Goal: Task Accomplishment & Management: Manage account settings

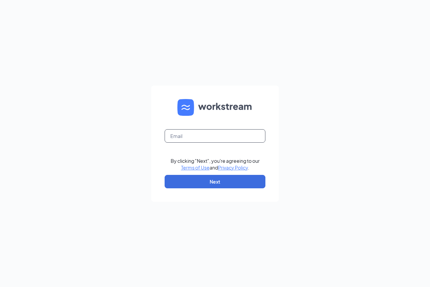
click at [219, 139] on input "text" at bounding box center [215, 135] width 101 height 13
type input "mikeradicia@gmail.com"
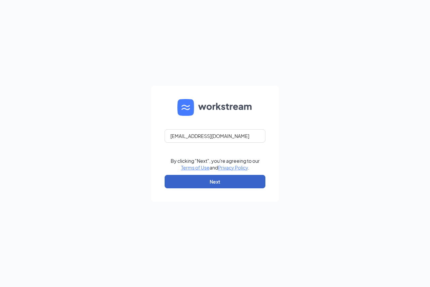
click at [214, 181] on button "Next" at bounding box center [215, 181] width 101 height 13
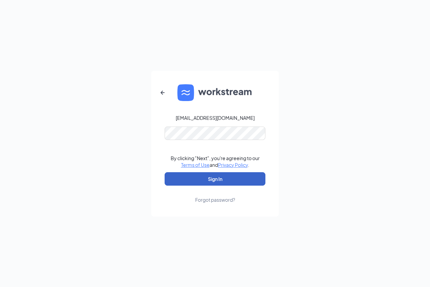
click at [215, 179] on button "Sign In" at bounding box center [215, 178] width 101 height 13
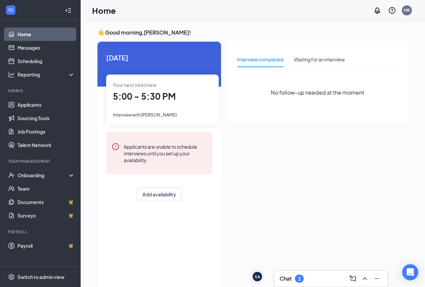
click at [147, 96] on span "5:00 - 5:30 PM" at bounding box center [144, 96] width 63 height 11
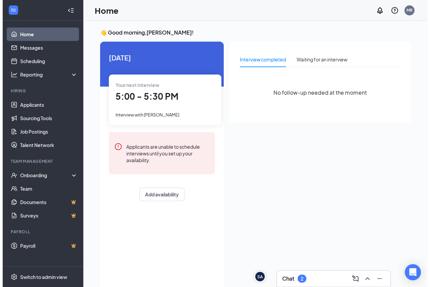
scroll to position [3, 0]
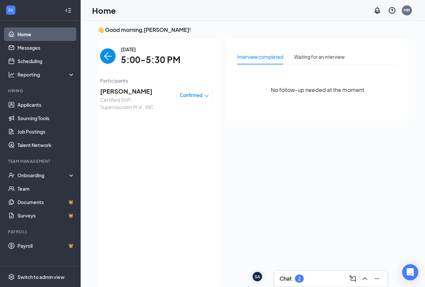
click at [118, 94] on span "[PERSON_NAME]" at bounding box center [135, 91] width 71 height 9
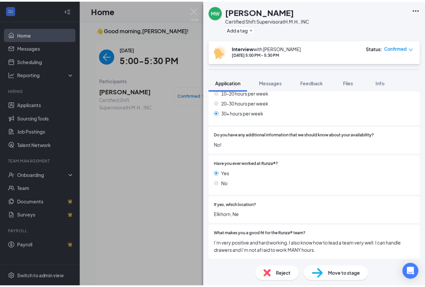
scroll to position [472, 0]
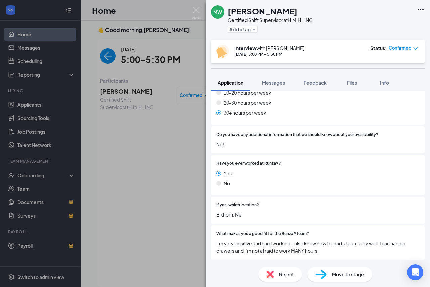
click at [34, 105] on div "[PERSON_NAME] Certified Shift Supervisor at H.M.H., INC Add a tag Interview wit…" at bounding box center [215, 143] width 430 height 287
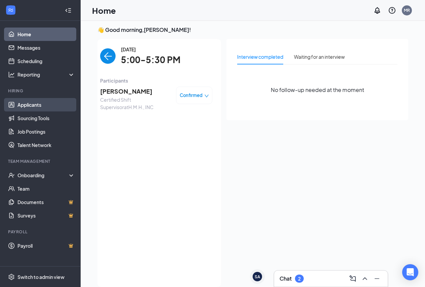
click at [34, 105] on link "Applicants" at bounding box center [45, 104] width 57 height 13
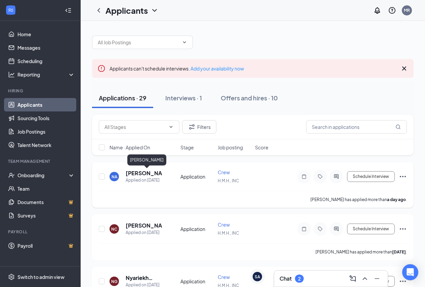
click at [142, 174] on h5 "[PERSON_NAME]" at bounding box center [144, 173] width 37 height 7
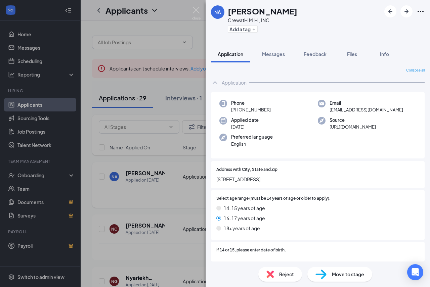
click at [97, 192] on div "NA [PERSON_NAME] Crew at H.M.H., INC Add a tag Application Messages Feedback Fi…" at bounding box center [215, 143] width 430 height 287
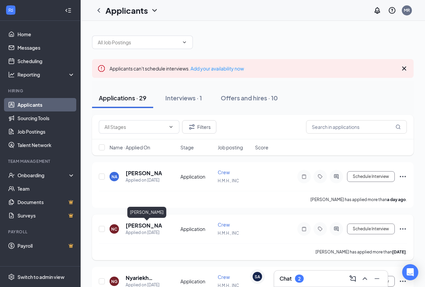
click at [135, 225] on h5 "[PERSON_NAME]" at bounding box center [144, 225] width 37 height 7
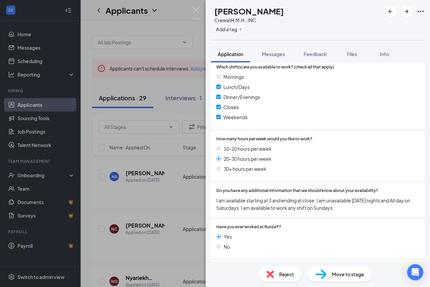
scroll to position [451, 0]
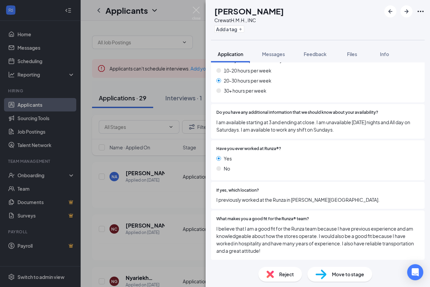
click at [146, 204] on div "NC [PERSON_NAME] Crew at H.M.H., INC Add a tag Application Messages Feedback Fi…" at bounding box center [215, 143] width 430 height 287
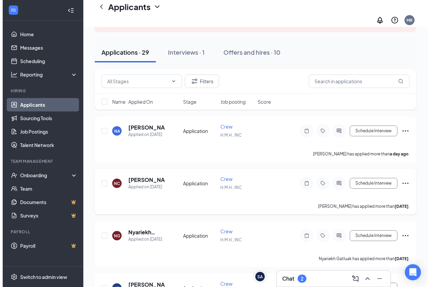
scroll to position [67, 0]
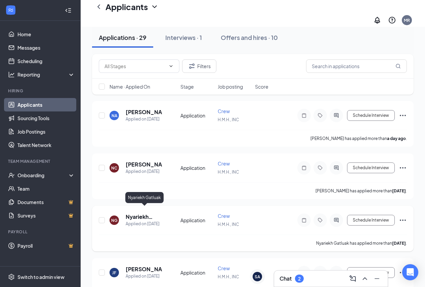
click at [139, 213] on h5 "Nyariekh Gatluak" at bounding box center [144, 216] width 37 height 7
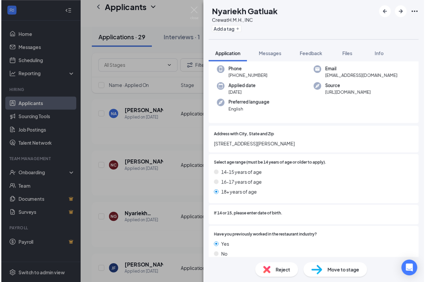
scroll to position [34, 0]
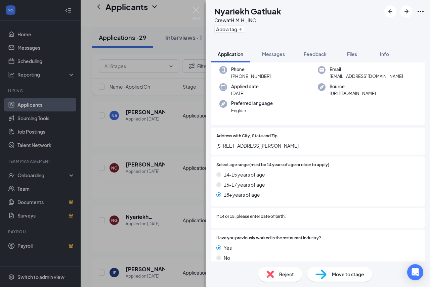
click at [95, 187] on div "NG Nyariekh Gatluak Crew at H.M.H., INC Add a tag Application Messages Feedback…" at bounding box center [215, 143] width 430 height 287
